Goal: Use online tool/utility: Utilize a website feature to perform a specific function

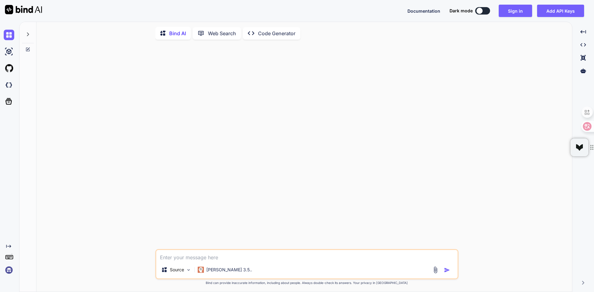
click at [278, 35] on p "Code Generator" at bounding box center [276, 33] width 37 height 7
type textarea "x"
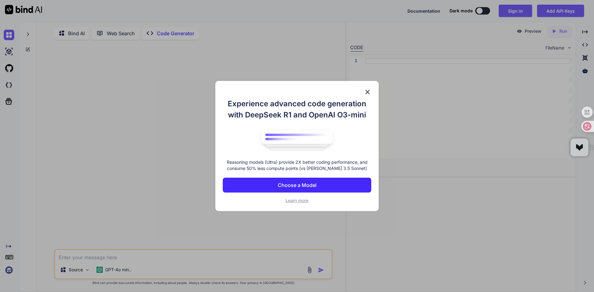
click at [368, 93] on img at bounding box center [367, 91] width 7 height 7
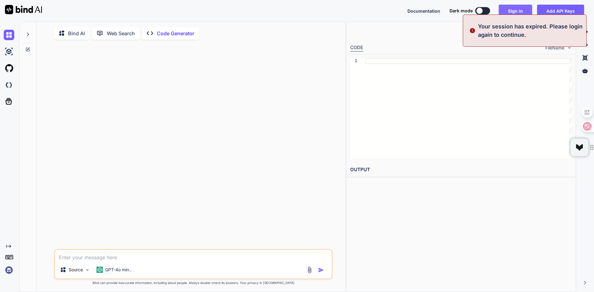
click at [514, 8] on button "Sign in" at bounding box center [515, 11] width 33 height 12
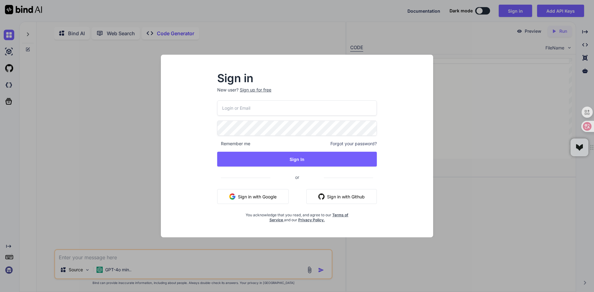
click at [333, 107] on input "email" at bounding box center [297, 108] width 160 height 15
click at [248, 197] on button "Sign in with Google" at bounding box center [252, 196] width 71 height 15
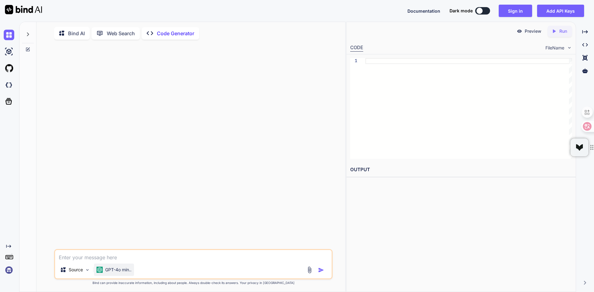
click at [117, 272] on p "GPT-4o min.." at bounding box center [118, 270] width 26 height 6
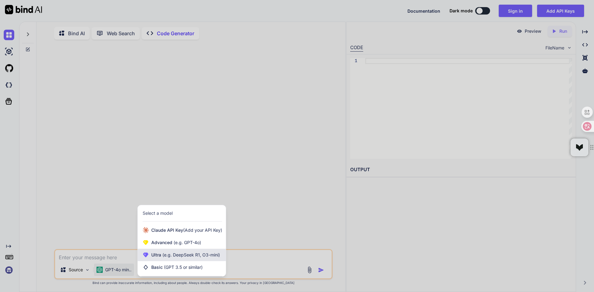
click at [181, 258] on span "(e.g. DeepSeek R1, O3-mini)" at bounding box center [190, 254] width 59 height 5
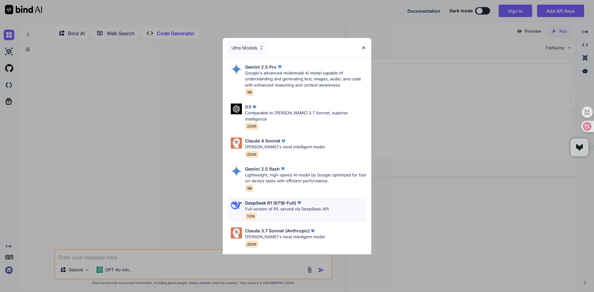
scroll to position [56, 0]
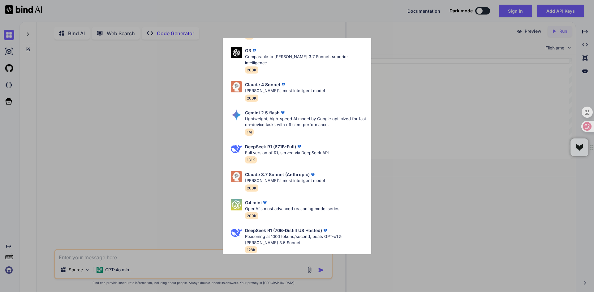
click at [144, 134] on div "Ultra Models Gemini 2.5 Pro Google's advanced multimodal AI model capable of un…" at bounding box center [297, 146] width 594 height 292
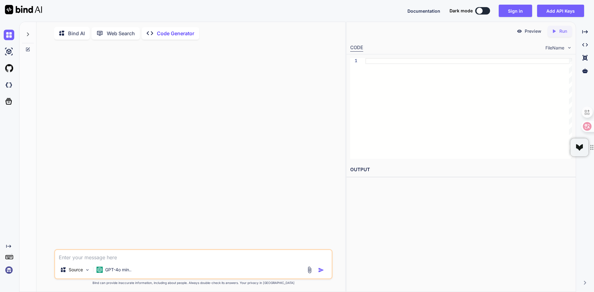
click at [9, 269] on img at bounding box center [9, 270] width 11 height 11
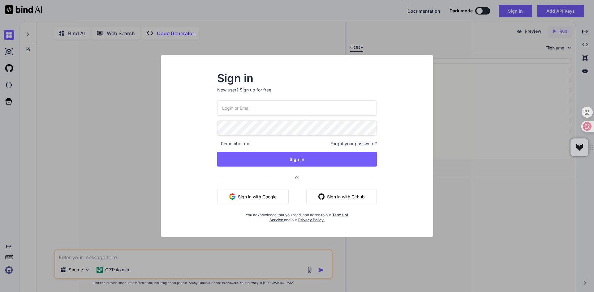
click at [293, 105] on input "email" at bounding box center [297, 108] width 160 height 15
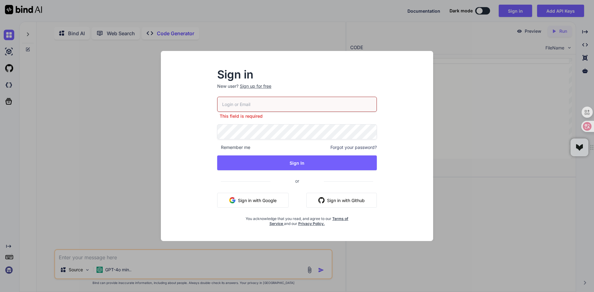
type input "[EMAIL_ADDRESS][DOMAIN_NAME]"
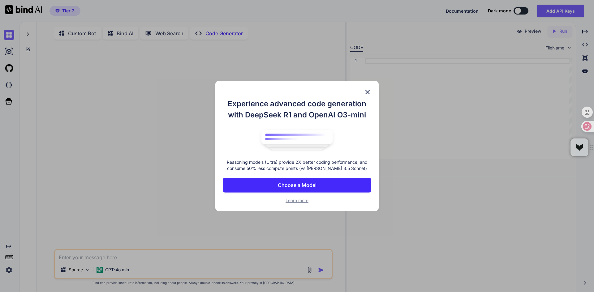
click at [368, 92] on img at bounding box center [367, 91] width 7 height 7
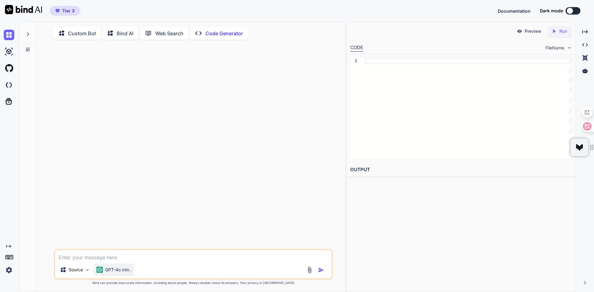
click at [121, 271] on p "GPT-4o min.." at bounding box center [118, 270] width 26 height 6
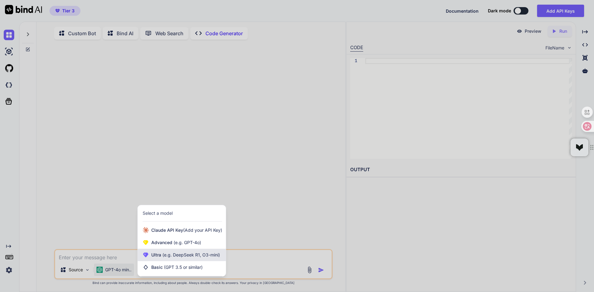
click at [171, 257] on span "(e.g. DeepSeek R1, O3-mini)" at bounding box center [190, 254] width 59 height 5
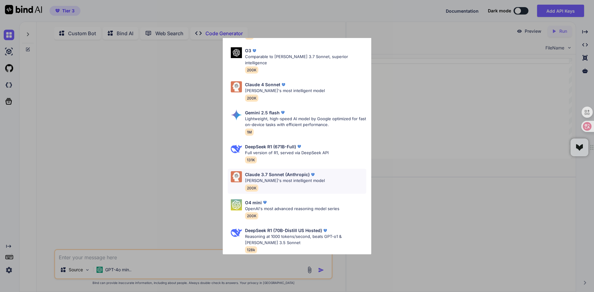
scroll to position [0, 0]
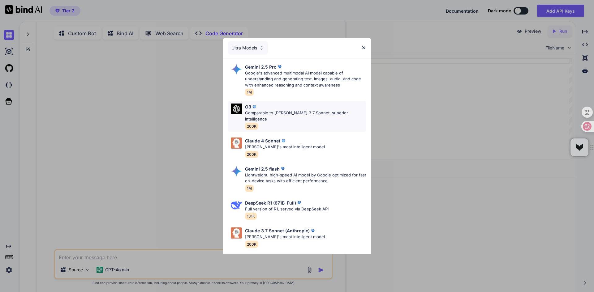
click at [252, 108] on img at bounding box center [254, 107] width 6 height 6
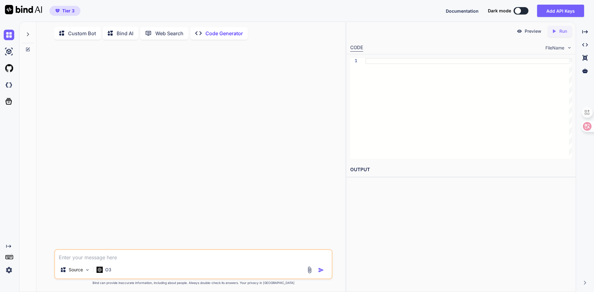
click at [121, 35] on p "Bind AI" at bounding box center [125, 33] width 17 height 7
